Goal: Information Seeking & Learning: Learn about a topic

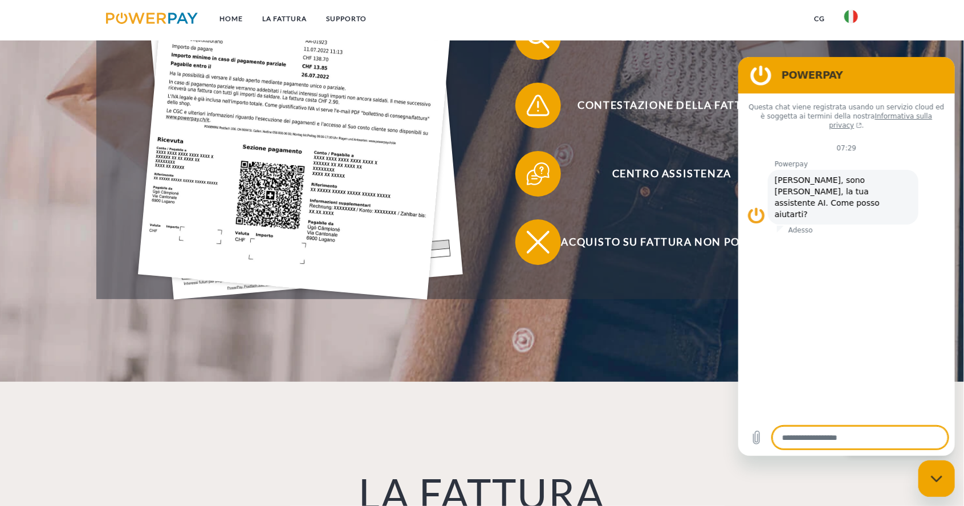
scroll to position [455, 0]
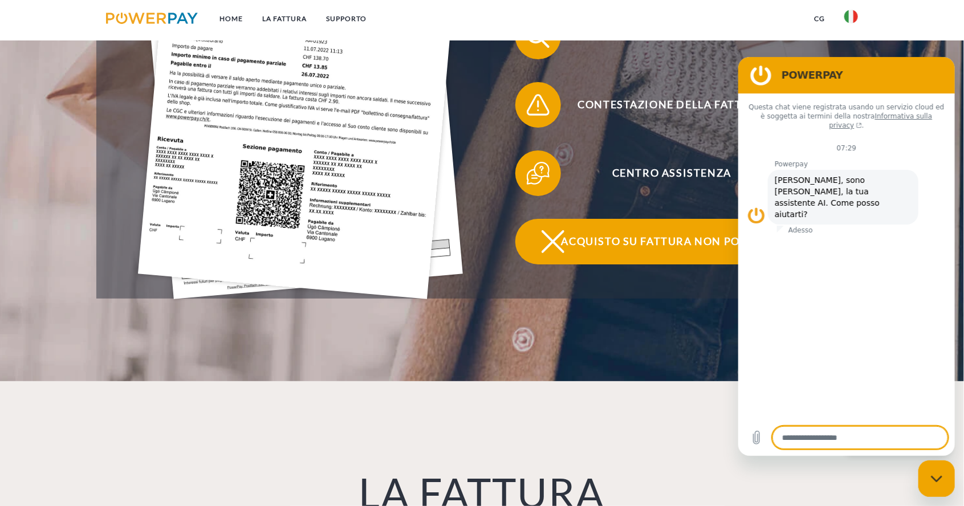
click at [681, 249] on span "Acquisto su fattura non possibile" at bounding box center [671, 242] width 279 height 46
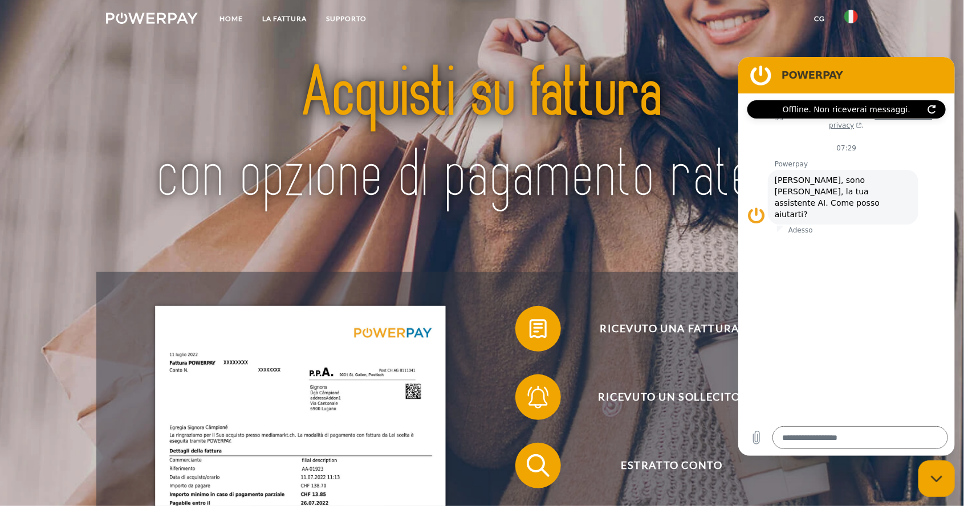
scroll to position [0, 0]
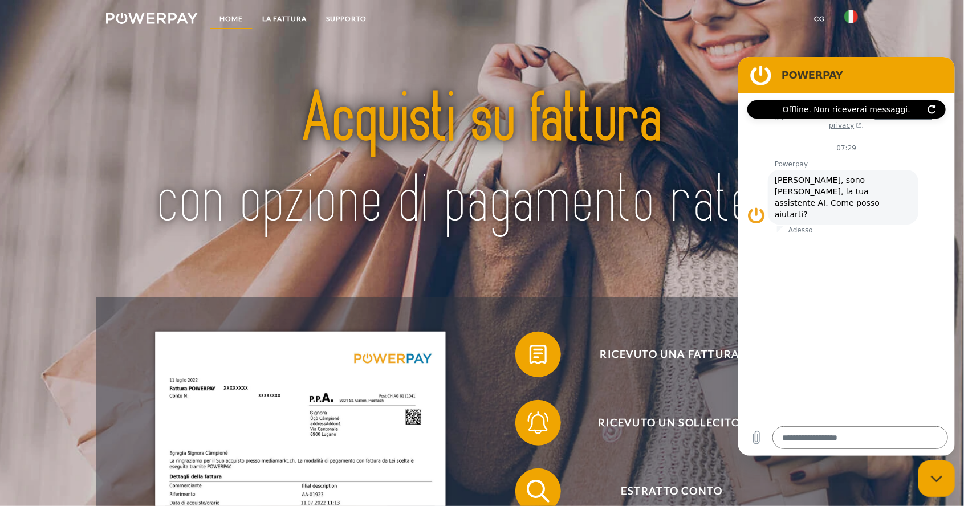
click at [232, 20] on link "Home" at bounding box center [231, 19] width 43 height 21
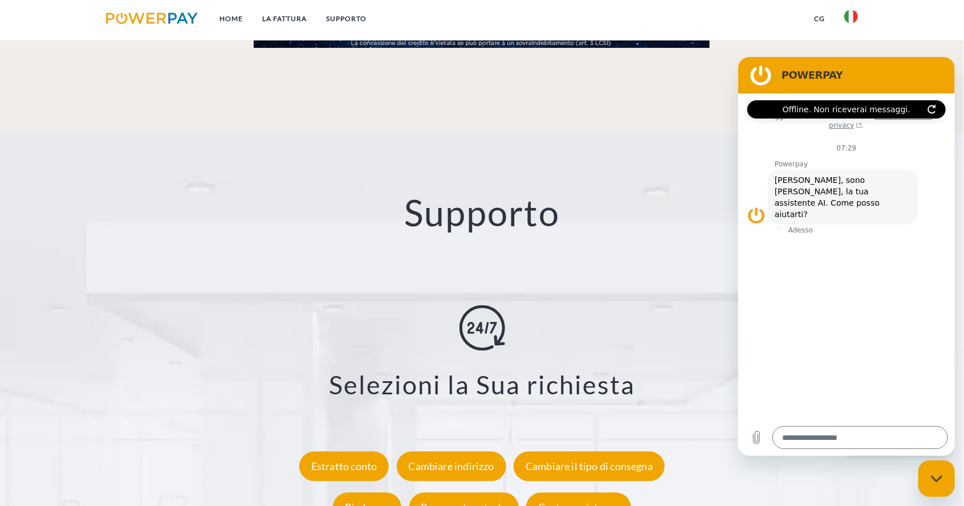
click at [66, 302] on div "X Cambiare il tipo di consegna Formulario [GEOGRAPHIC_DATA] Formulario Pagament…" at bounding box center [482, 416] width 868 height 251
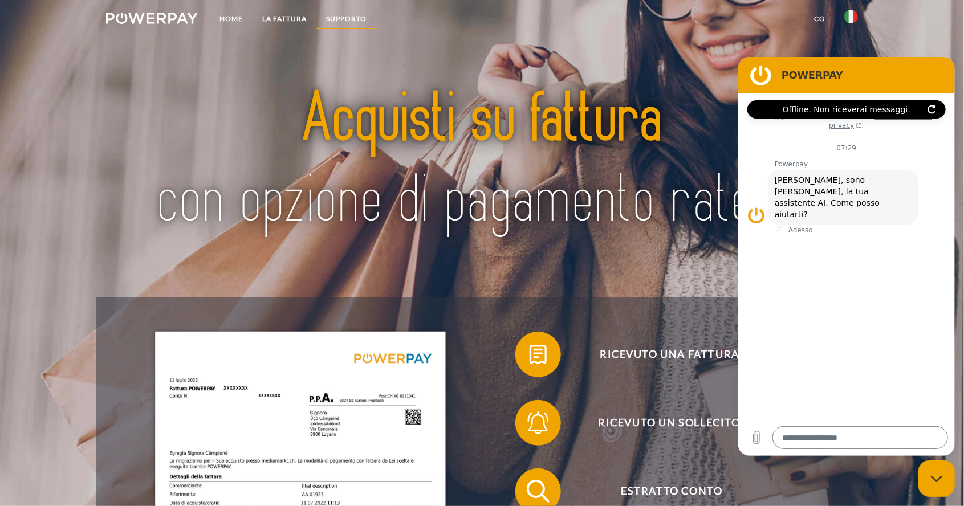
click at [344, 20] on link "Supporto" at bounding box center [346, 19] width 60 height 21
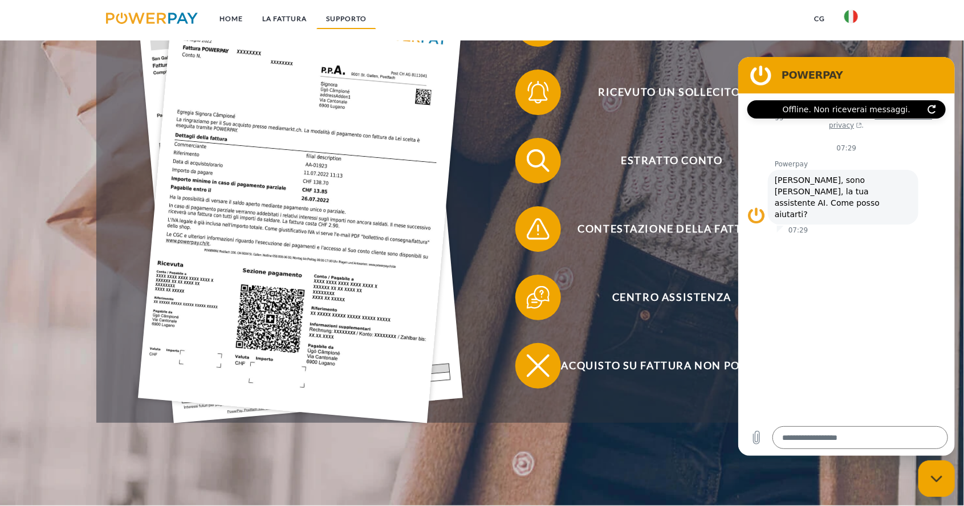
scroll to position [304, 0]
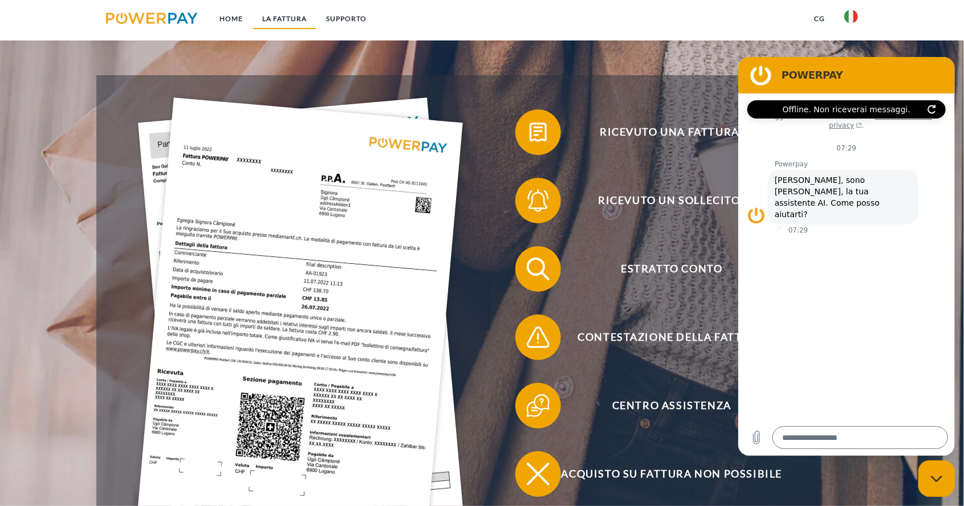
click at [269, 9] on link "LA FATTURA" at bounding box center [285, 19] width 64 height 21
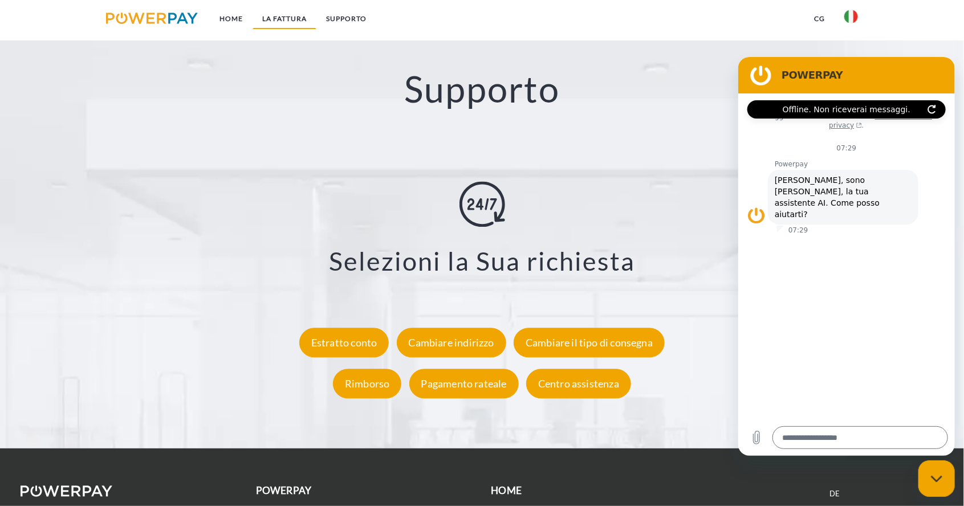
scroll to position [2051, 0]
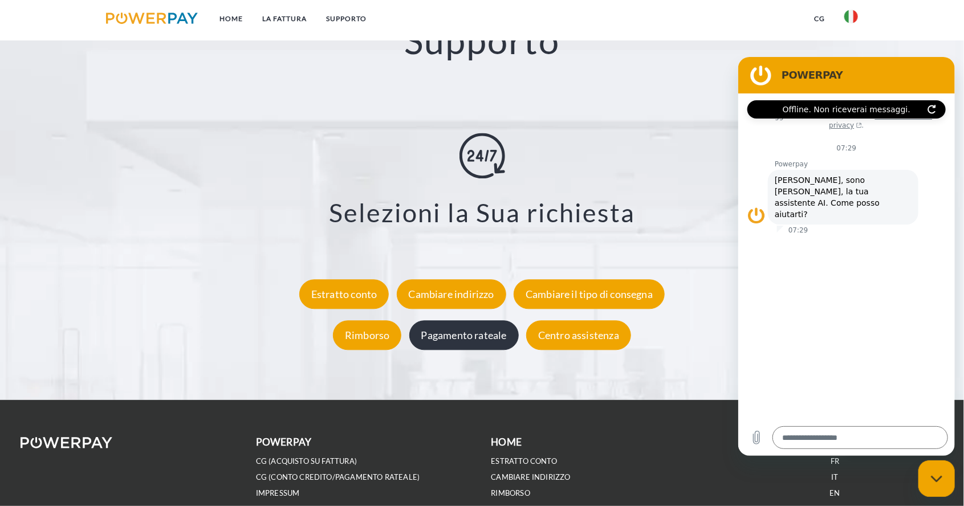
click at [468, 345] on div "Pagamento rateale" at bounding box center [463, 335] width 109 height 30
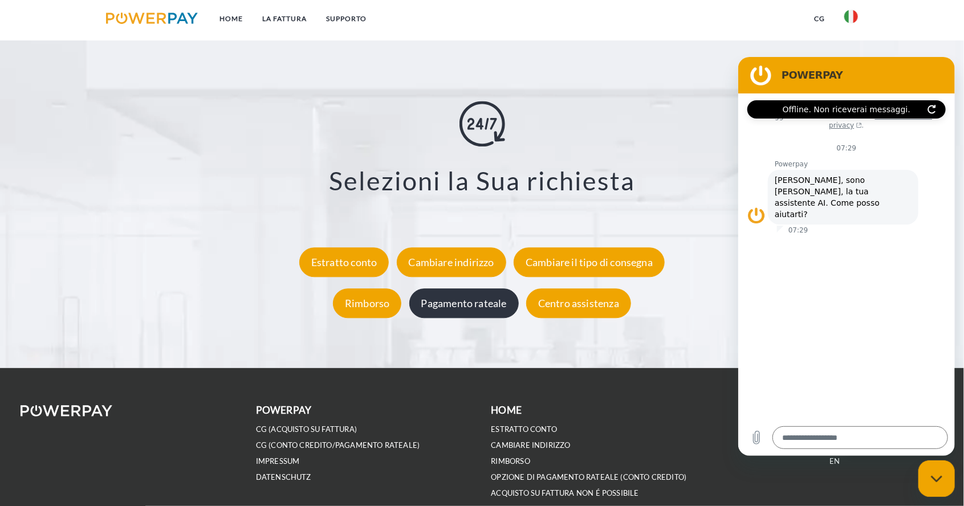
scroll to position [2153, 0]
